Goal: Check status: Check status

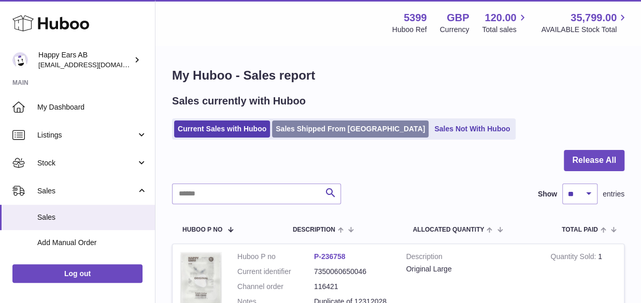
click at [314, 124] on link "Sales Shipped From [GEOGRAPHIC_DATA]" at bounding box center [350, 129] width 156 height 17
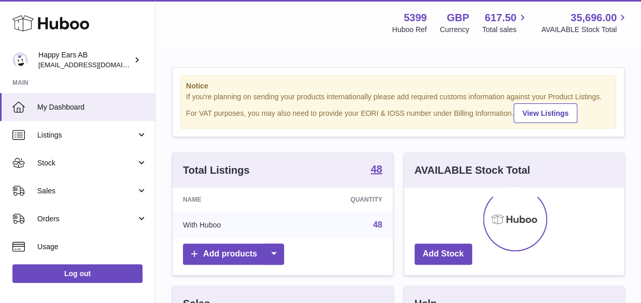
scroll to position [162, 220]
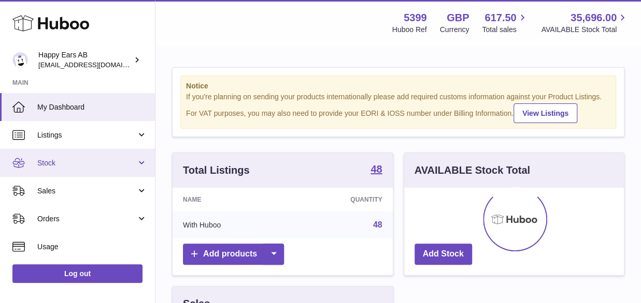
click at [92, 169] on link "Stock" at bounding box center [77, 163] width 155 height 28
click at [74, 169] on link "Stock" at bounding box center [77, 163] width 155 height 28
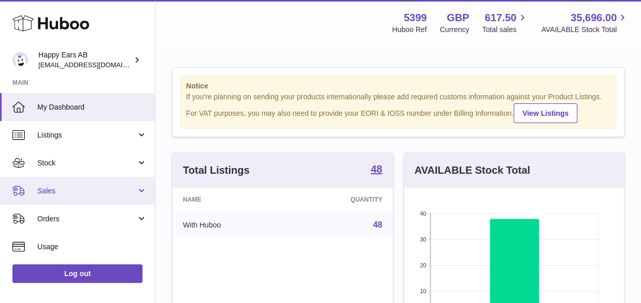
click at [56, 187] on span "Sales" at bounding box center [86, 191] width 99 height 10
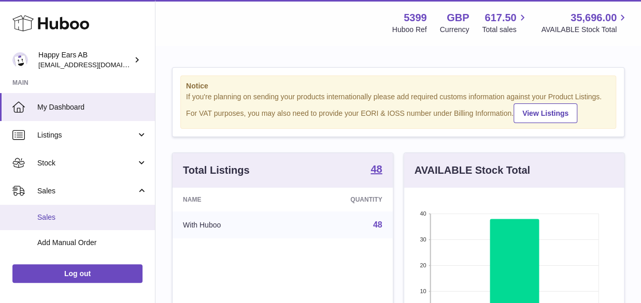
click at [58, 214] on span "Sales" at bounding box center [92, 218] width 110 height 10
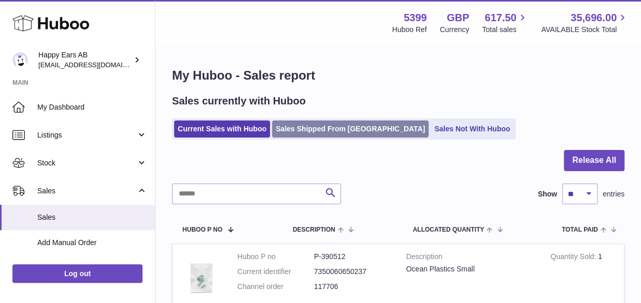
click at [312, 130] on link "Sales Shipped From [GEOGRAPHIC_DATA]" at bounding box center [350, 129] width 156 height 17
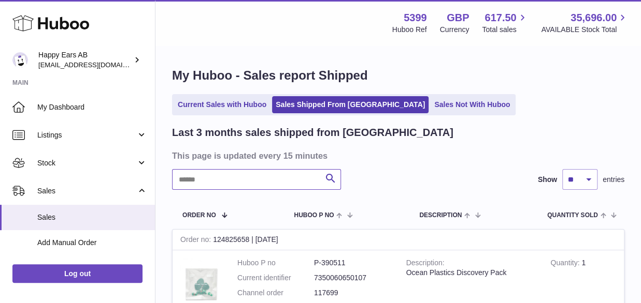
click at [281, 186] on input "text" at bounding box center [256, 179] width 169 height 21
paste input "*******"
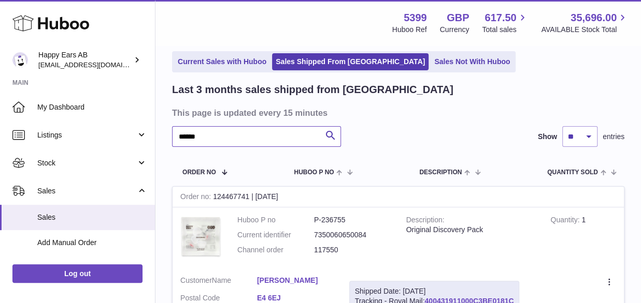
scroll to position [59, 0]
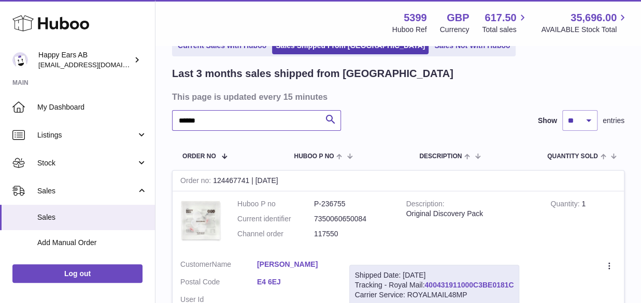
type input "******"
click at [441, 286] on link "400431911000C3BE0181C" at bounding box center [468, 285] width 89 height 8
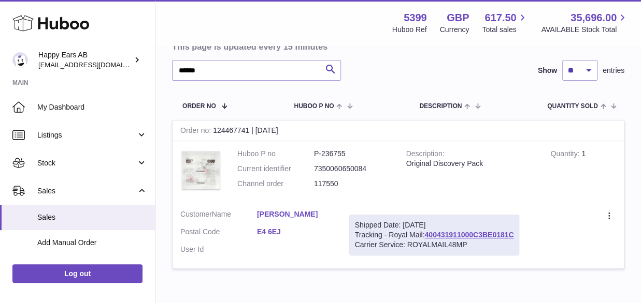
scroll to position [163, 0]
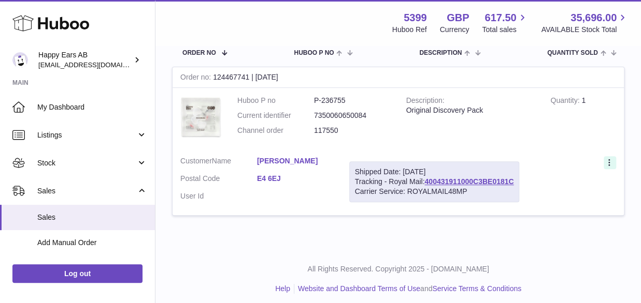
click at [606, 162] on icon at bounding box center [610, 163] width 12 height 10
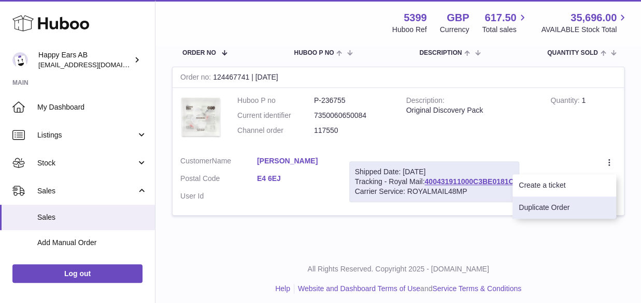
click at [558, 212] on li "Duplicate Order" at bounding box center [564, 208] width 104 height 22
